Goal: Task Accomplishment & Management: Manage account settings

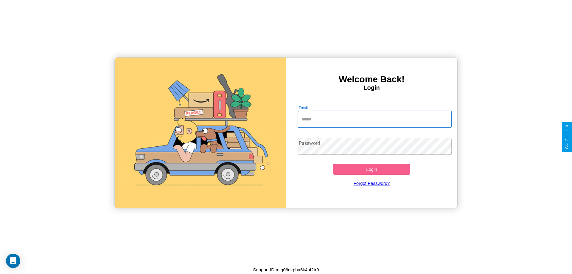
click at [375, 119] on input "Email" at bounding box center [375, 119] width 154 height 17
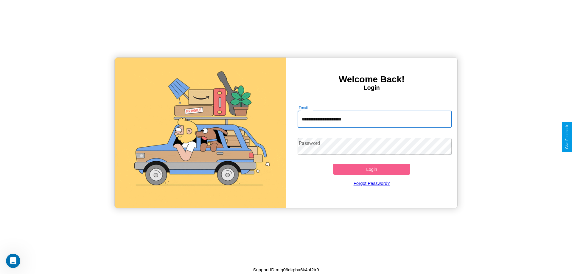
type input "**********"
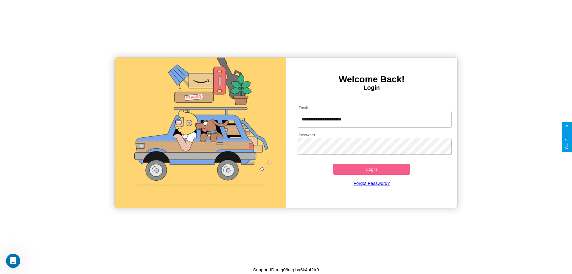
click at [372, 169] on button "Login" at bounding box center [371, 169] width 77 height 11
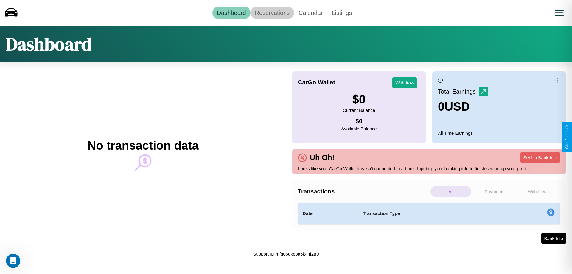
click at [272, 13] on link "Reservations" at bounding box center [273, 13] width 44 height 13
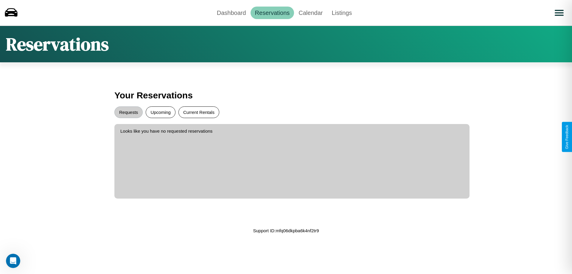
click at [199, 112] on button "Current Rentals" at bounding box center [199, 112] width 41 height 12
click at [129, 112] on button "Requests" at bounding box center [128, 112] width 28 height 12
click at [231, 13] on link "Dashboard" at bounding box center [232, 13] width 38 height 13
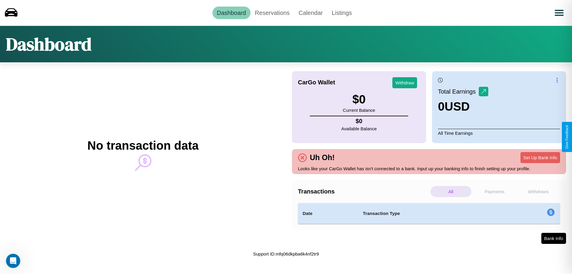
click at [495, 191] on p "Payments" at bounding box center [495, 191] width 41 height 11
click at [538, 191] on p "Withdraws" at bounding box center [538, 191] width 41 height 11
click at [495, 191] on p "Payments" at bounding box center [495, 191] width 41 height 11
click at [451, 191] on p "All" at bounding box center [451, 191] width 41 height 11
click at [541, 157] on button "Set Up Bank Info" at bounding box center [541, 157] width 40 height 11
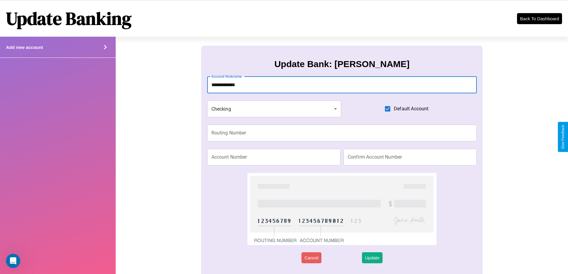
type input "**********"
